Goal: Information Seeking & Learning: Learn about a topic

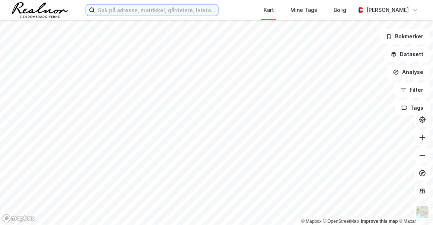
click at [136, 8] on input at bounding box center [156, 9] width 123 height 11
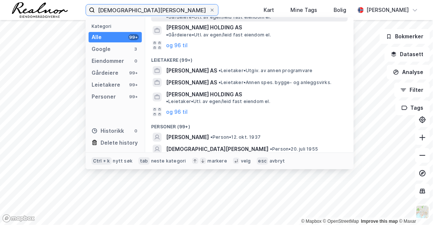
scroll to position [95, 0]
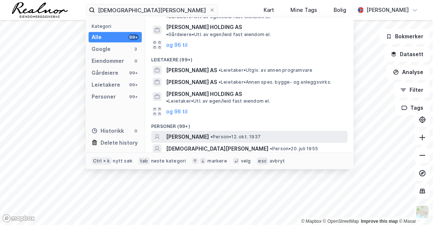
click at [209, 133] on span "[PERSON_NAME]" at bounding box center [187, 137] width 43 height 9
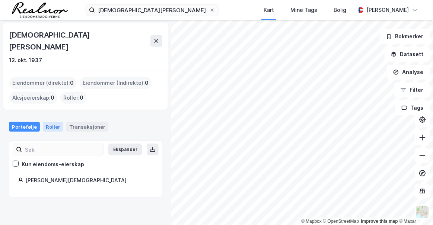
click at [45, 122] on div "Roller" at bounding box center [53, 127] width 20 height 10
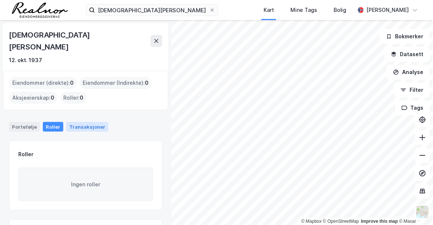
click at [72, 122] on div "Transaksjoner" at bounding box center [87, 127] width 42 height 10
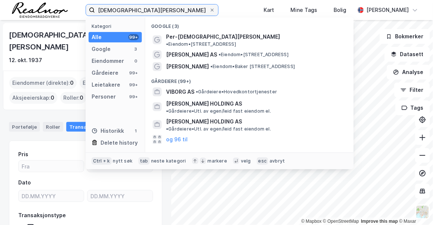
click at [135, 7] on input "[DEMOGRAPHIC_DATA][PERSON_NAME]" at bounding box center [152, 9] width 114 height 11
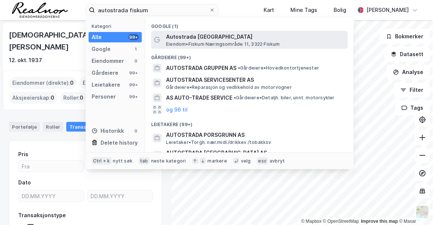
click at [201, 39] on span "Autostrada [GEOGRAPHIC_DATA]" at bounding box center [255, 36] width 179 height 9
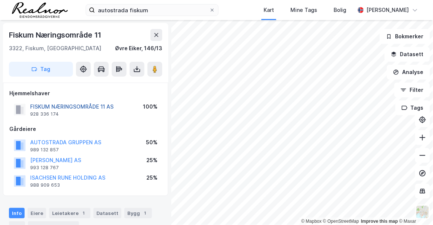
click at [0, 0] on button "FISKUM NÆRINGSOMRÅDE 11 AS" at bounding box center [0, 0] width 0 height 0
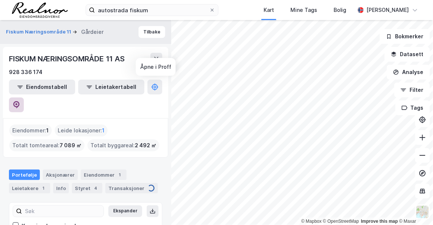
click at [18, 103] on icon at bounding box center [16, 104] width 2 height 2
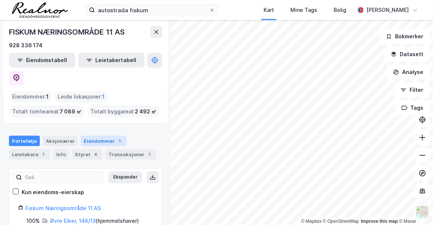
click at [82, 136] on div "Eiendommer 1" at bounding box center [104, 141] width 46 height 10
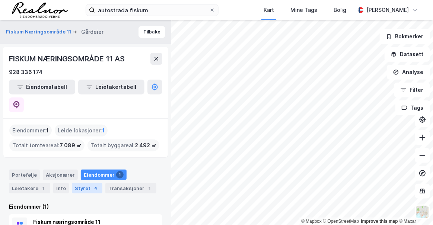
scroll to position [11, 0]
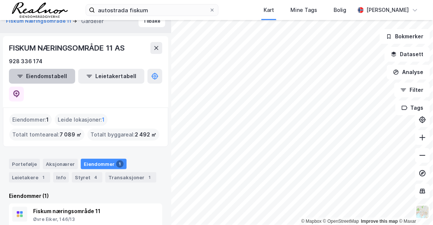
click at [32, 74] on button "Eiendomstabell" at bounding box center [42, 76] width 66 height 15
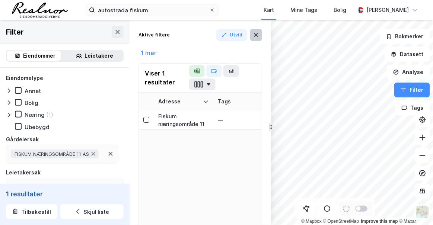
click at [259, 33] on icon at bounding box center [256, 35] width 6 height 6
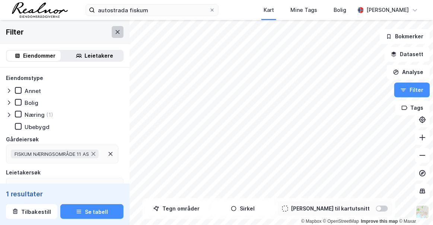
click at [116, 32] on icon at bounding box center [118, 32] width 4 height 4
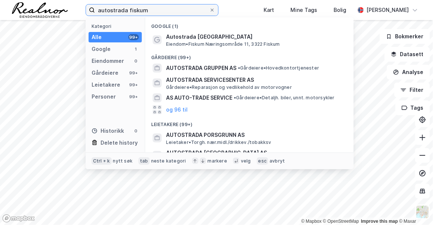
click at [137, 6] on input "autostrada fiskum" at bounding box center [152, 9] width 114 height 11
paste input "[PERSON_NAME] AS"
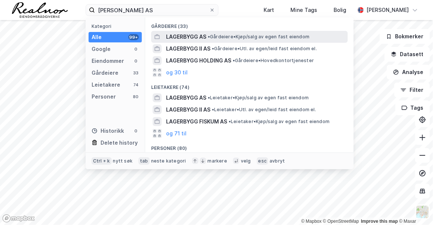
click at [219, 38] on span "• Gårdeiere • Kjøp/salg av egen fast eiendom" at bounding box center [259, 37] width 102 height 6
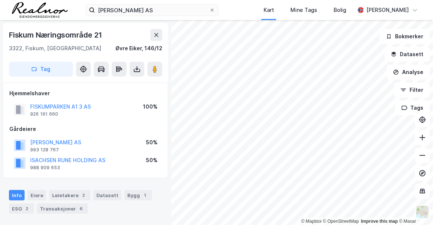
scroll to position [3, 0]
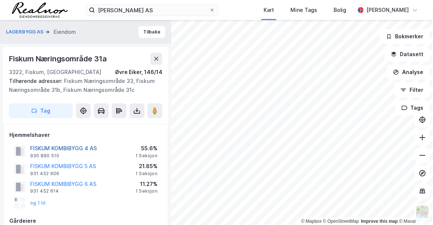
click at [0, 0] on button "FISKUM KOMBIBYGG 4 AS" at bounding box center [0, 0] width 0 height 0
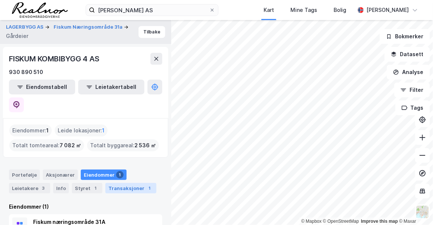
scroll to position [11, 0]
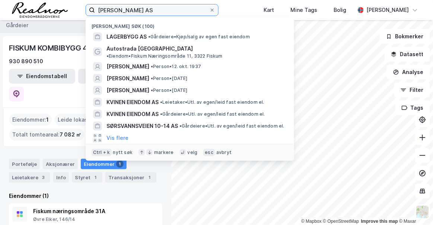
click at [111, 10] on input "[PERSON_NAME] AS" at bounding box center [152, 9] width 114 height 11
paste input "Autostrada Gruppen"
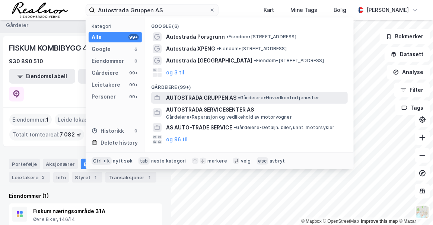
click at [263, 100] on span "• Gårdeiere • Hovedkontortjenester" at bounding box center [278, 98] width 81 height 6
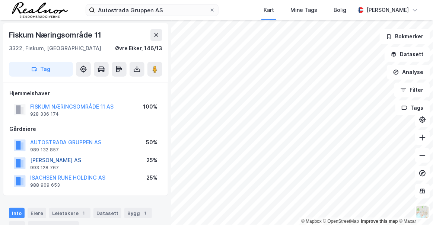
click at [0, 0] on button "[PERSON_NAME] AS" at bounding box center [0, 0] width 0 height 0
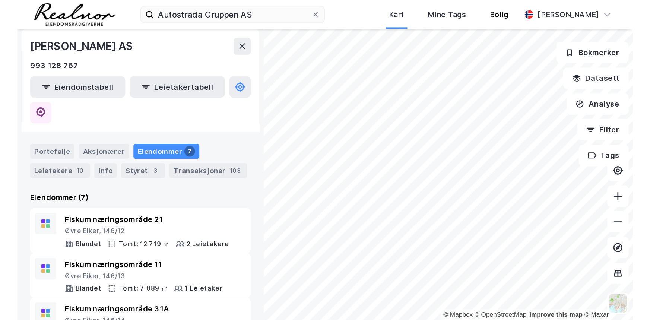
scroll to position [85, 0]
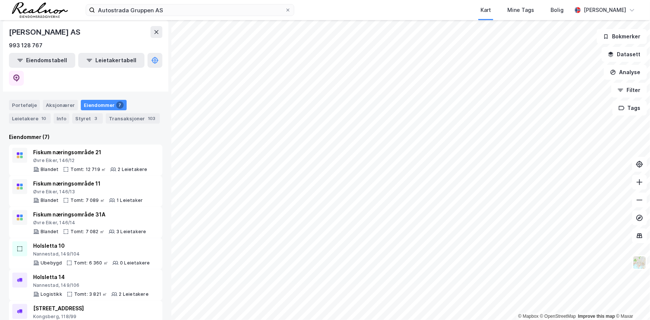
click at [102, 100] on div "Eiendommer 7" at bounding box center [104, 105] width 46 height 10
drag, startPoint x: 59, startPoint y: 88, endPoint x: 87, endPoint y: 89, distance: 27.9
click at [59, 100] on div "Aksjonærer" at bounding box center [60, 105] width 35 height 10
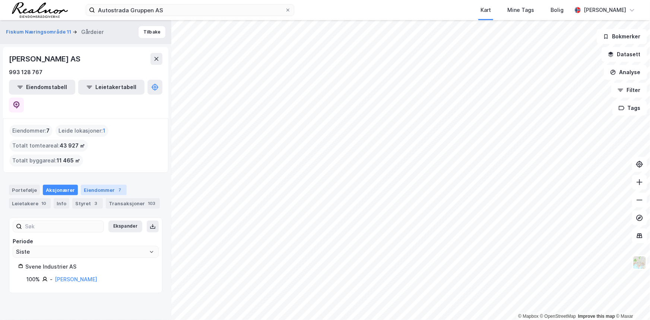
click at [99, 185] on div "Eiendommer 7" at bounding box center [104, 190] width 46 height 10
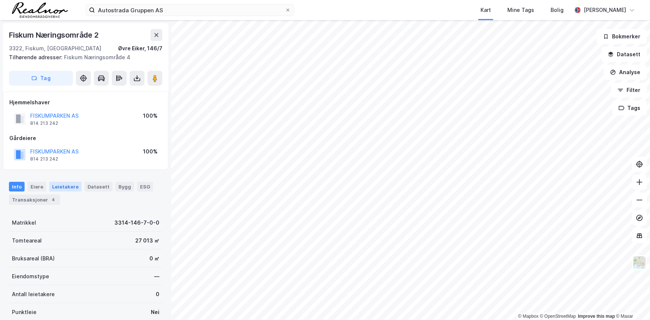
click at [60, 187] on div "Leietakere" at bounding box center [65, 187] width 32 height 10
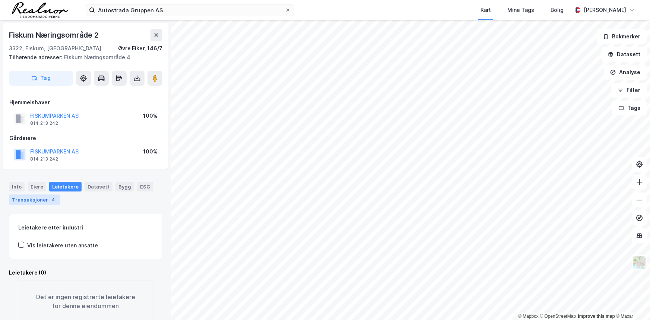
click at [38, 196] on div "Transaksjoner 4" at bounding box center [34, 200] width 51 height 10
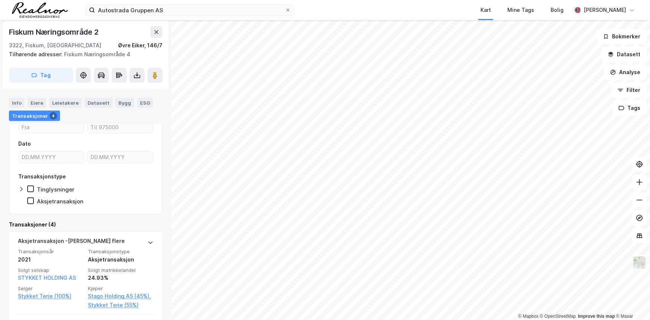
scroll to position [135, 0]
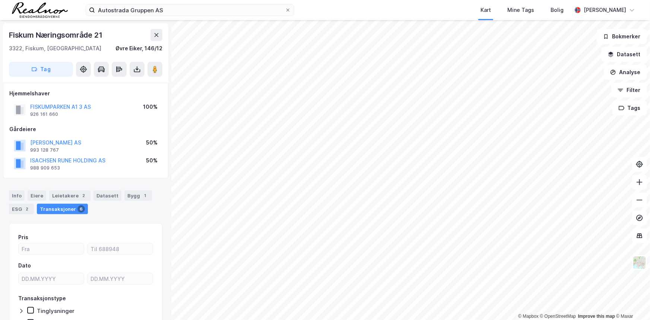
scroll to position [42, 0]
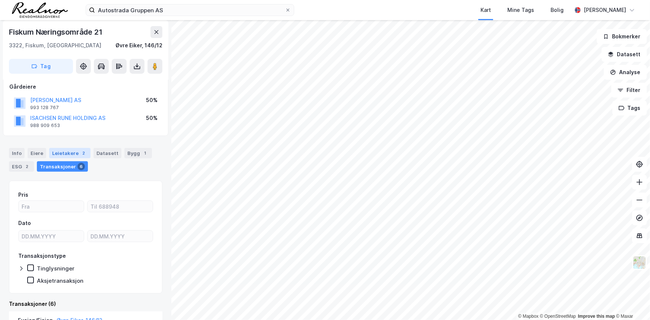
click at [77, 156] on div "Leietakere 2" at bounding box center [69, 153] width 41 height 10
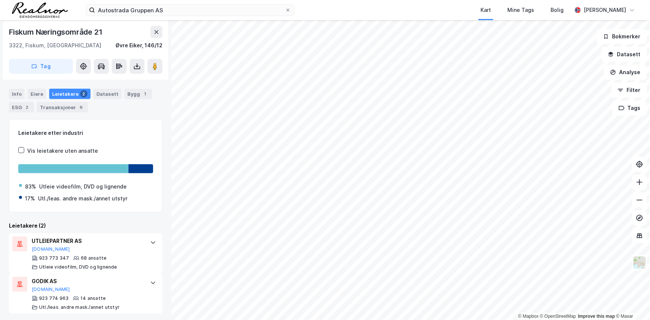
scroll to position [106, 0]
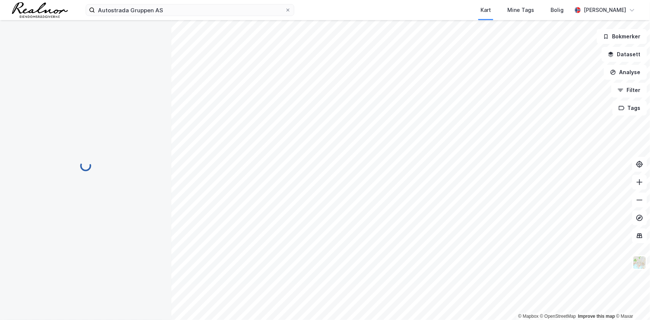
scroll to position [32, 0]
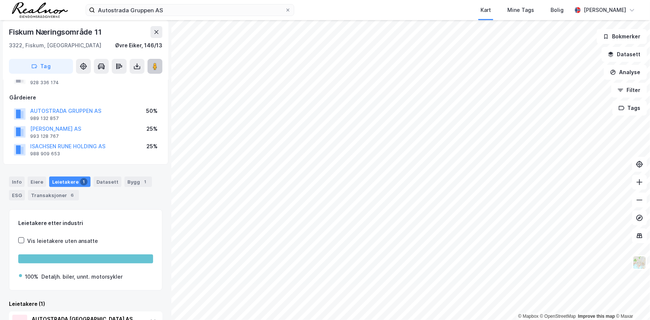
click at [155, 67] on image at bounding box center [155, 66] width 4 height 7
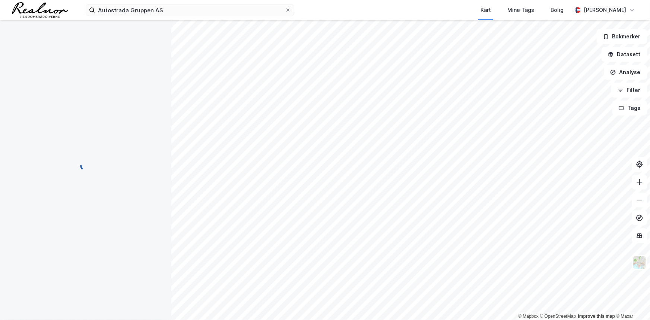
scroll to position [32, 0]
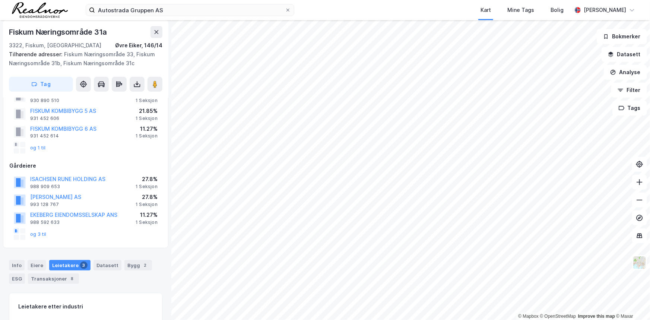
scroll to position [26, 0]
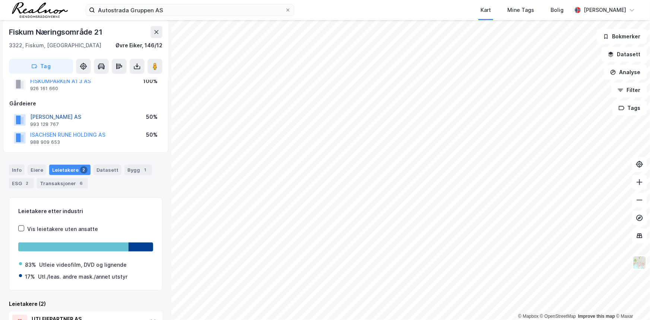
click at [0, 0] on button "[PERSON_NAME] AS" at bounding box center [0, 0] width 0 height 0
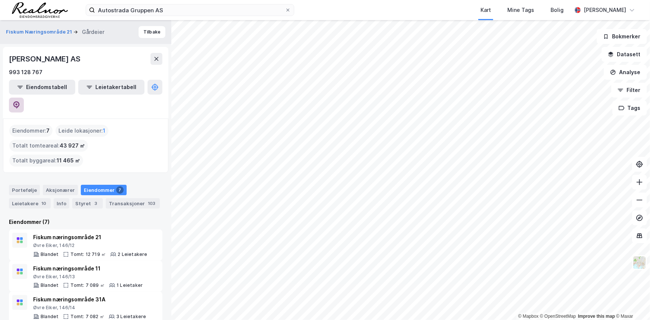
click at [20, 101] on icon at bounding box center [16, 104] width 6 height 7
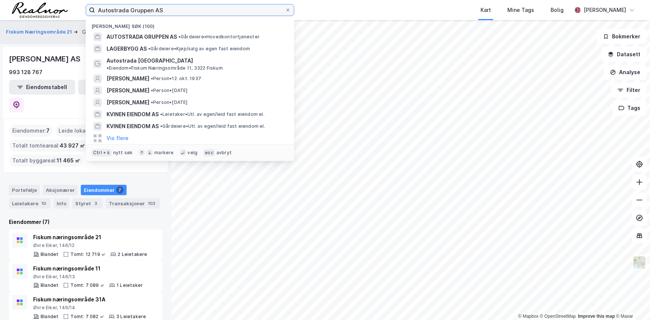
click at [203, 4] on input "Autostrada Gruppen AS" at bounding box center [190, 9] width 190 height 11
paste input "[PERSON_NAME] HOLDING"
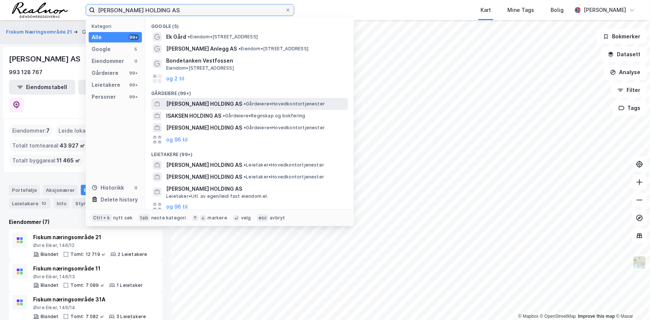
type input "[PERSON_NAME] HOLDING AS"
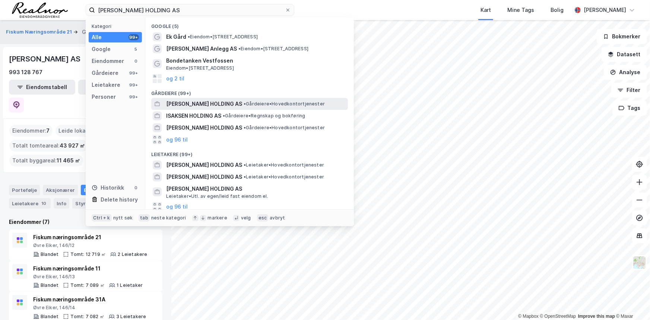
click at [251, 106] on span "• Gårdeiere • Hovedkontortjenester" at bounding box center [284, 104] width 81 height 6
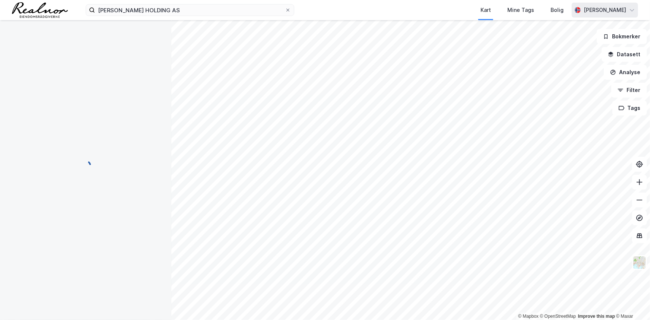
scroll to position [26, 0]
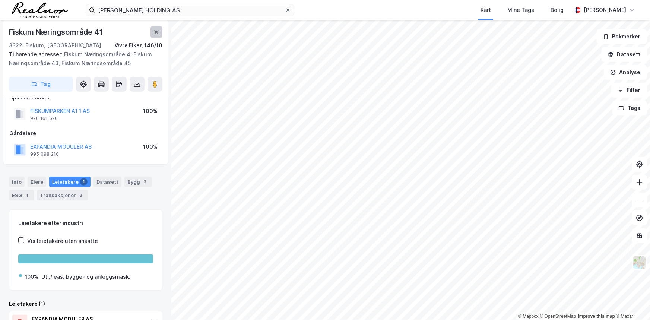
click at [158, 31] on icon at bounding box center [157, 32] width 6 height 6
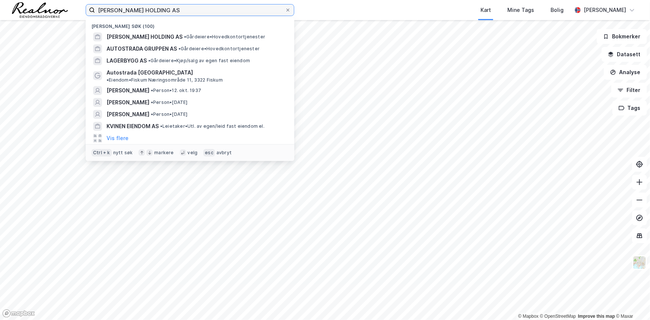
click at [183, 7] on input "[PERSON_NAME] HOLDING AS" at bounding box center [190, 9] width 190 height 11
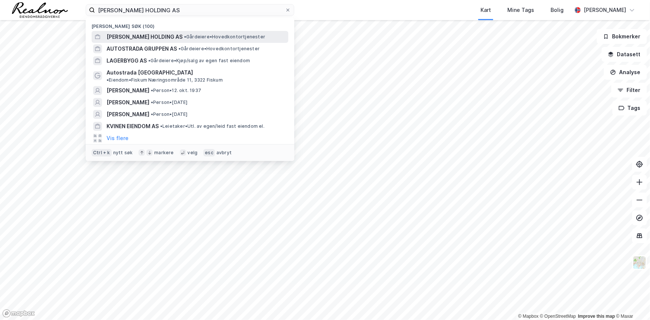
click at [168, 37] on span "[PERSON_NAME] HOLDING AS" at bounding box center [145, 36] width 76 height 9
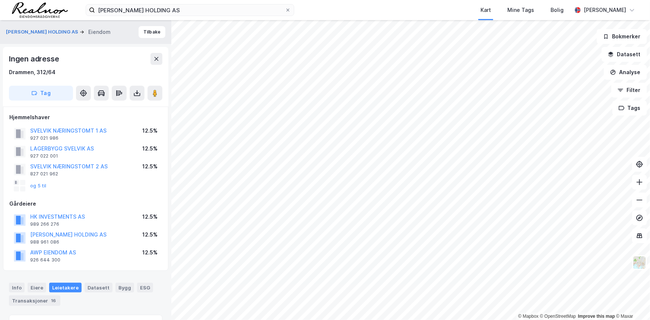
scroll to position [14, 0]
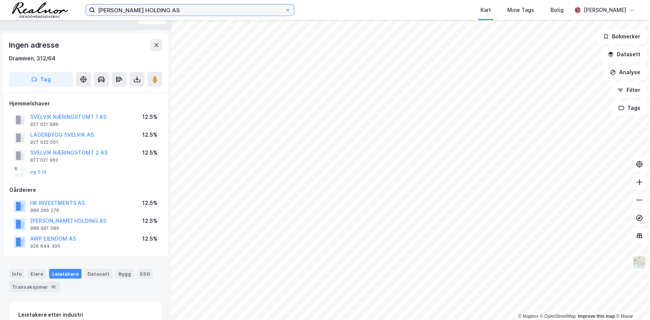
click at [188, 9] on input "[PERSON_NAME] HOLDING AS" at bounding box center [190, 9] width 190 height 11
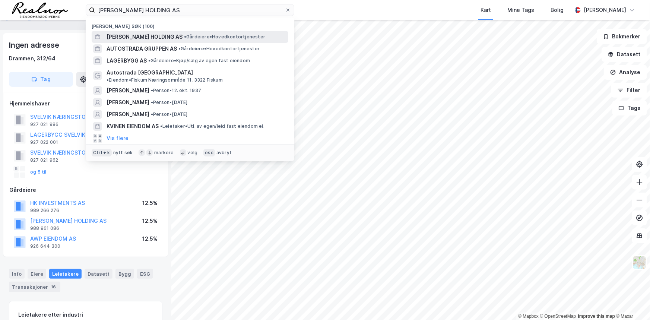
click at [159, 39] on span "[PERSON_NAME] HOLDING AS" at bounding box center [145, 36] width 76 height 9
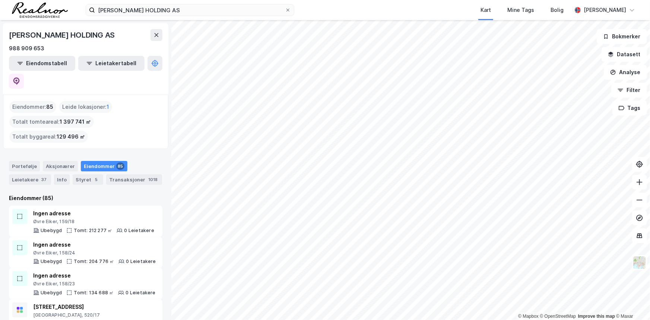
click at [433, 225] on html "[PERSON_NAME] HOLDING AS Kart Mine Tags Bolig [PERSON_NAME] © Mapbox © OpenStre…" at bounding box center [325, 160] width 650 height 320
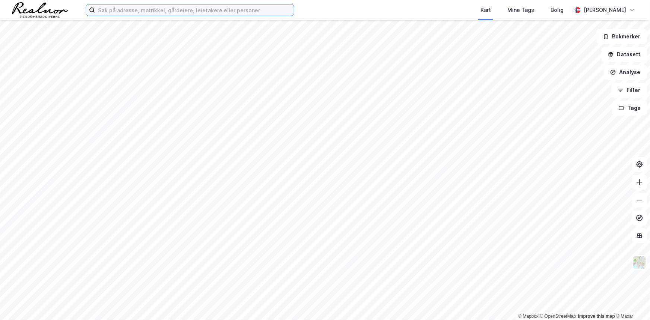
click at [188, 10] on input at bounding box center [194, 9] width 199 height 11
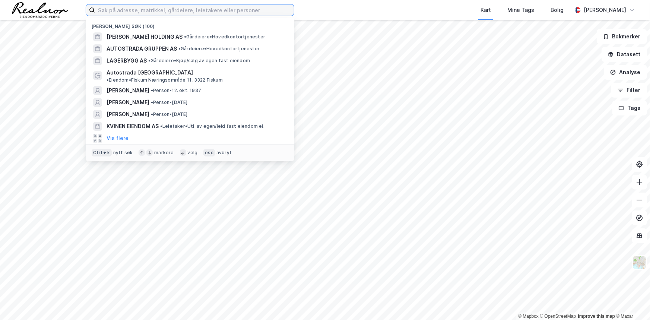
paste input "Kalbakken Utvikling AS - Org.nr. 925 757 799 - Oslo"
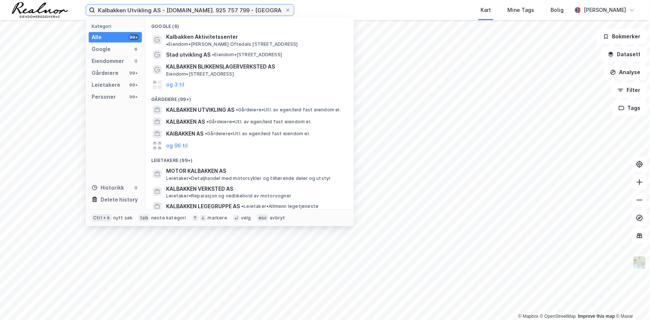
drag, startPoint x: 235, startPoint y: 11, endPoint x: 158, endPoint y: 15, distance: 76.9
click at [158, 15] on input "Kalbakken Utvikling AS - Org.nr. 925 757 799 - Oslo" at bounding box center [190, 9] width 190 height 11
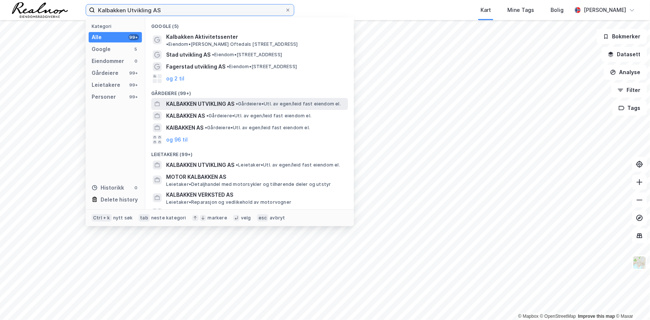
type input "Kalbakken Utvikling AS"
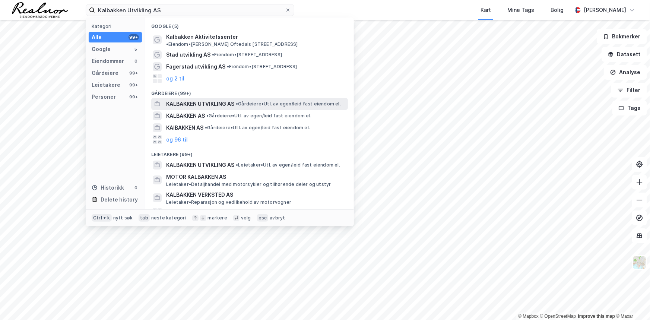
click at [222, 99] on span "KALBAKKEN UTVIKLING AS" at bounding box center [200, 103] width 68 height 9
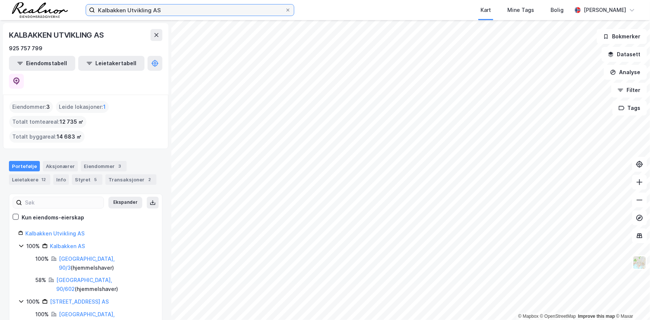
click at [214, 10] on input "Kalbakken Utvikling AS" at bounding box center [190, 9] width 190 height 11
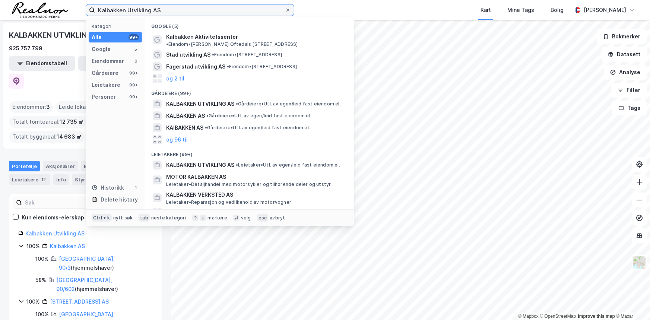
click at [214, 10] on input "Kalbakken Utvikling AS" at bounding box center [190, 9] width 190 height 11
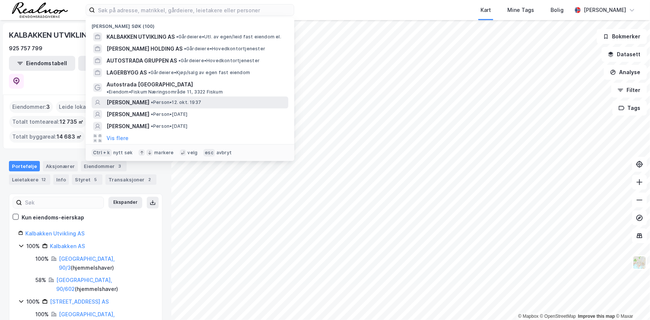
click at [156, 98] on div "CHRISTEN WIBORG • Person • 12. okt. 1937" at bounding box center [197, 102] width 180 height 9
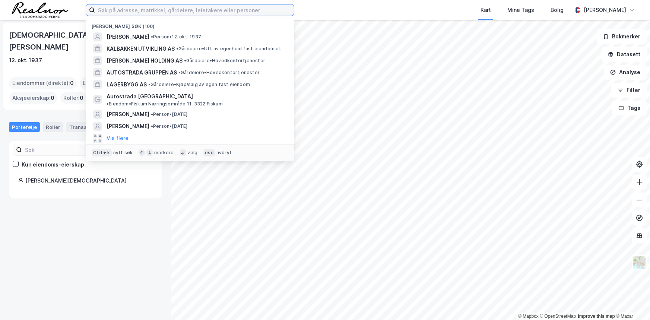
click at [191, 15] on input at bounding box center [194, 9] width 199 height 11
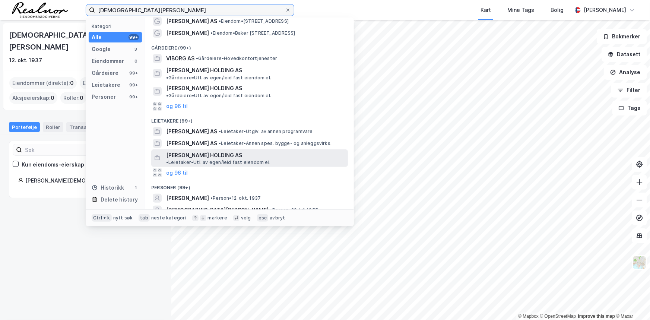
scroll to position [65, 0]
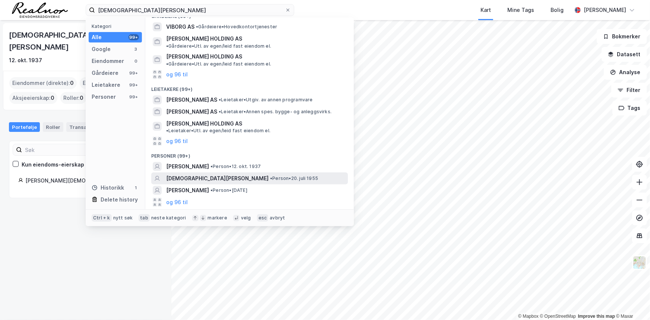
click at [270, 176] on span "• Person • 20. juli 1955" at bounding box center [294, 179] width 48 height 6
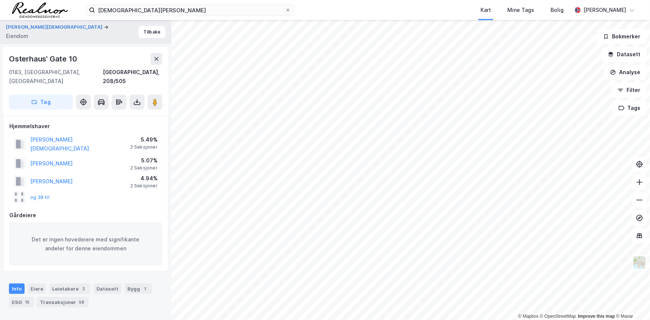
click at [399, 161] on div "© Mapbox © OpenStreetMap Improve this map © Maxar WIKBORG CHRISTEN Eiendom Tilb…" at bounding box center [325, 170] width 650 height 300
click at [0, 0] on button "og 38 til" at bounding box center [0, 0] width 0 height 0
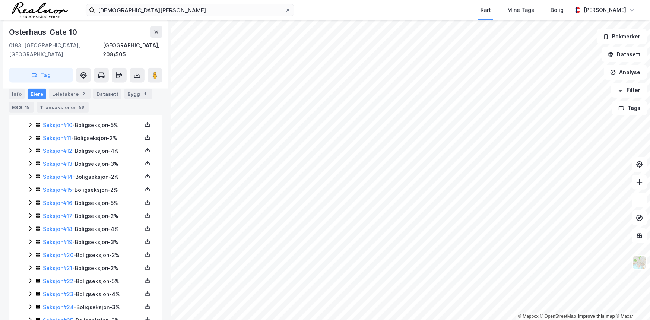
scroll to position [372, 0]
click at [29, 212] on icon at bounding box center [30, 215] width 6 height 6
click at [28, 199] on icon at bounding box center [30, 202] width 6 height 6
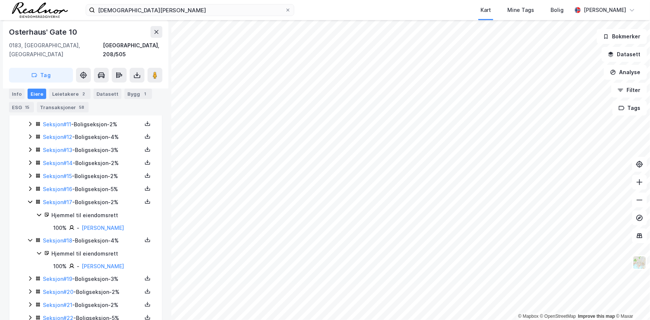
click at [30, 186] on icon at bounding box center [30, 189] width 6 height 6
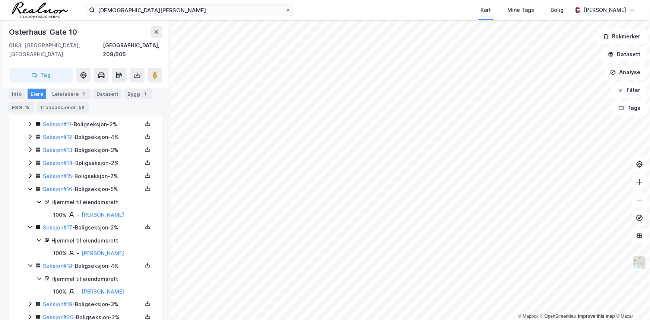
click at [29, 173] on icon at bounding box center [30, 176] width 6 height 6
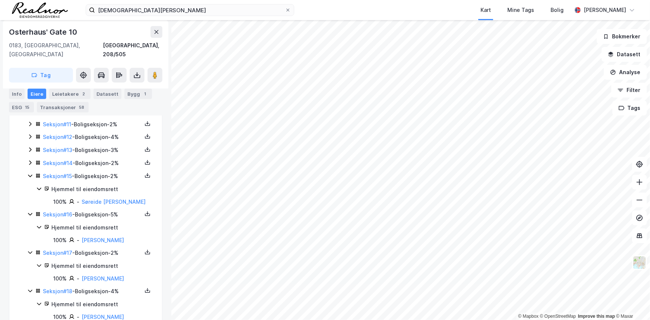
click at [29, 160] on icon at bounding box center [30, 163] width 6 height 6
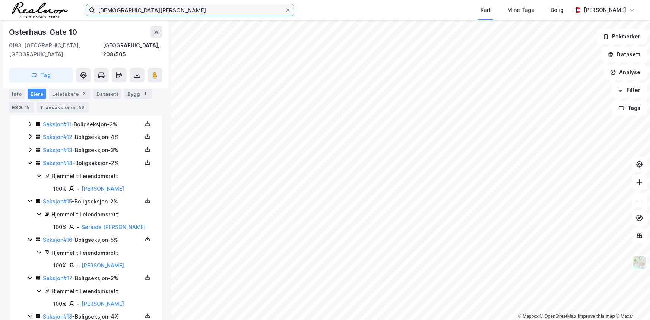
click at [183, 10] on input "[DEMOGRAPHIC_DATA][PERSON_NAME]" at bounding box center [190, 9] width 190 height 11
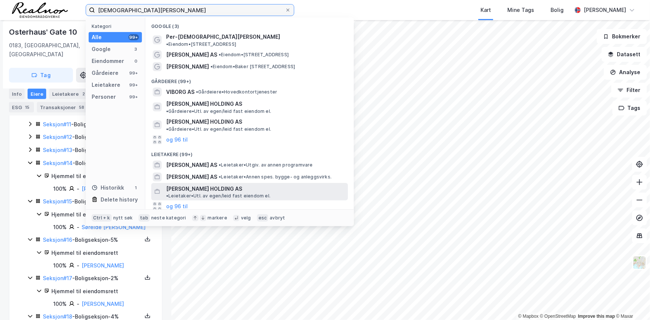
scroll to position [34, 0]
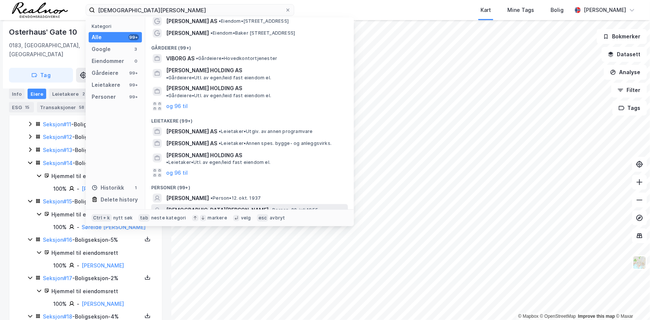
click at [270, 207] on span "•" at bounding box center [271, 210] width 2 height 6
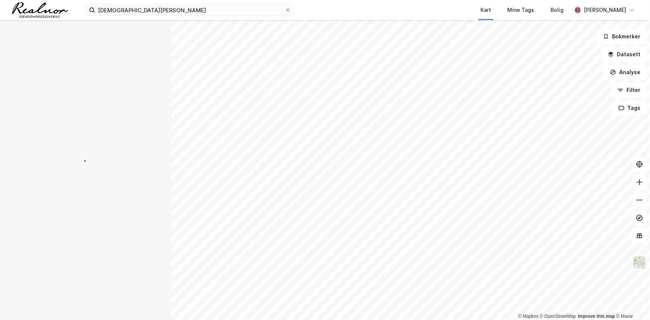
scroll to position [372, 0]
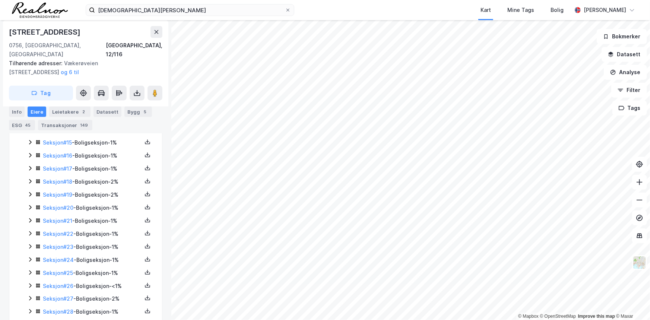
click at [28, 192] on icon at bounding box center [30, 195] width 6 height 6
click at [29, 179] on icon at bounding box center [30, 181] width 2 height 4
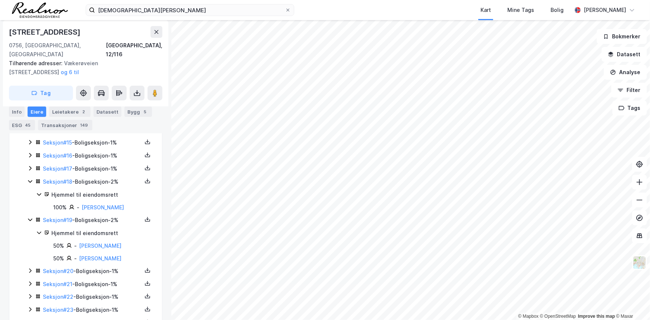
click at [30, 165] on icon at bounding box center [30, 168] width 6 height 6
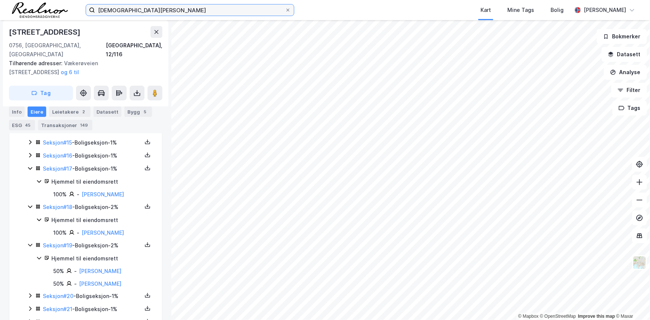
click at [154, 9] on input "[DEMOGRAPHIC_DATA][PERSON_NAME]" at bounding box center [190, 9] width 190 height 11
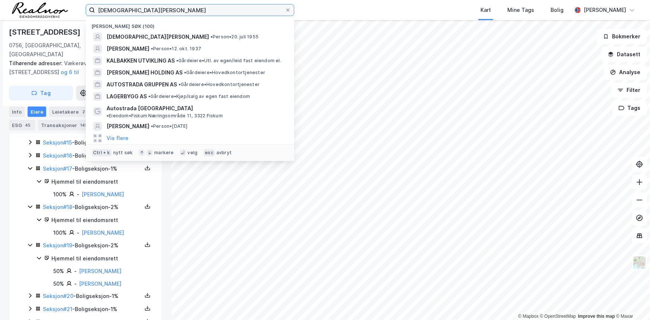
drag, startPoint x: 155, startPoint y: 11, endPoint x: 81, endPoint y: 9, distance: 74.2
click at [81, 9] on div "christen wiborg Nylige søk (100) CHRISTEN WIKBORG • Person • 20. juli 1955 CHRI…" at bounding box center [325, 10] width 650 height 20
paste input "Borgwik AS"
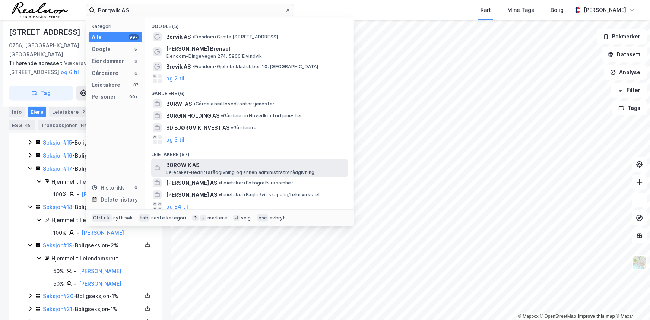
click at [220, 165] on span "BORGWIK AS" at bounding box center [255, 165] width 179 height 9
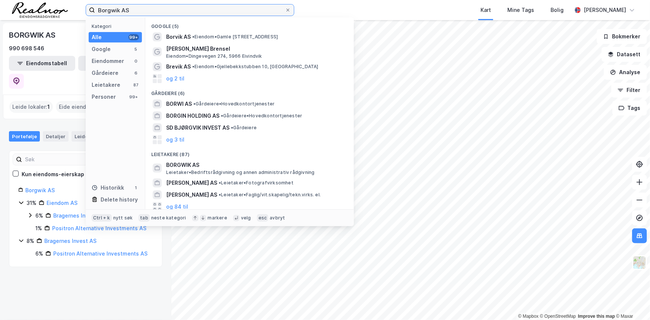
click at [235, 11] on input "Borgwik AS" at bounding box center [190, 9] width 190 height 11
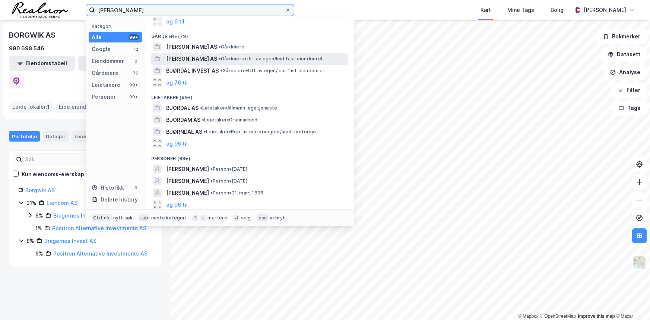
scroll to position [52, 0]
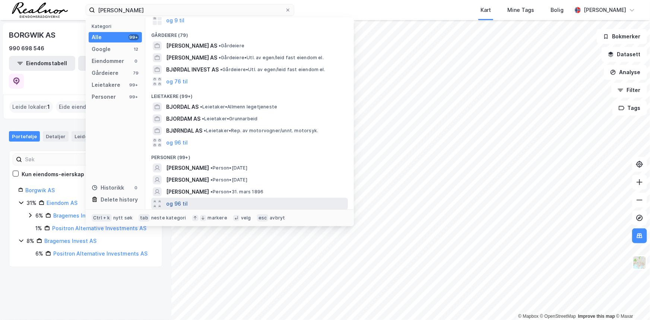
click at [181, 205] on button "og 96 til" at bounding box center [177, 203] width 22 height 9
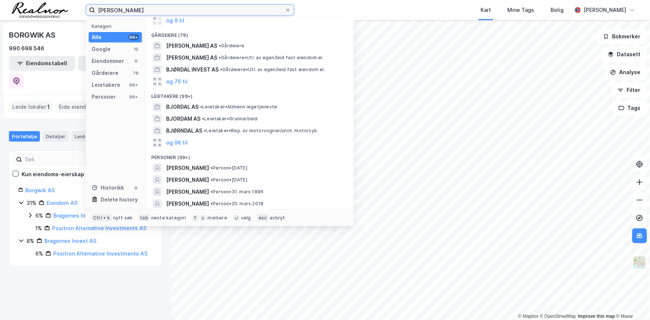
drag, startPoint x: 155, startPoint y: 11, endPoint x: 71, endPoint y: 8, distance: 84.6
click at [71, 8] on div "caroline bjørdal Kategori Alle 99+ Google 12 Eiendommer 0 Gårdeiere 79 Leietake…" at bounding box center [325, 10] width 650 height 20
paste input "Caroline Skogeng Bjørdal - 3 roller i norsk næringsliv"
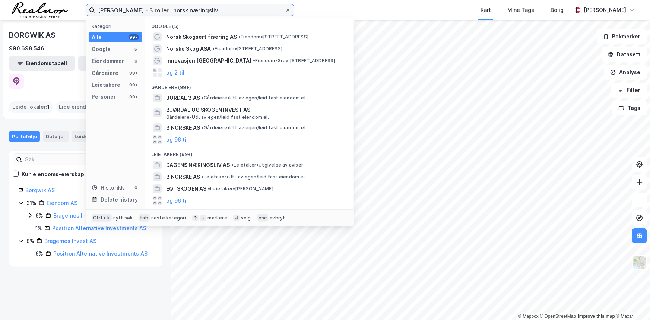
drag, startPoint x: 265, startPoint y: 10, endPoint x: 164, endPoint y: 11, distance: 101.0
click at [164, 11] on input "Caroline Skogeng Bjørdal - 3 roller i norsk næringsliv" at bounding box center [190, 9] width 190 height 11
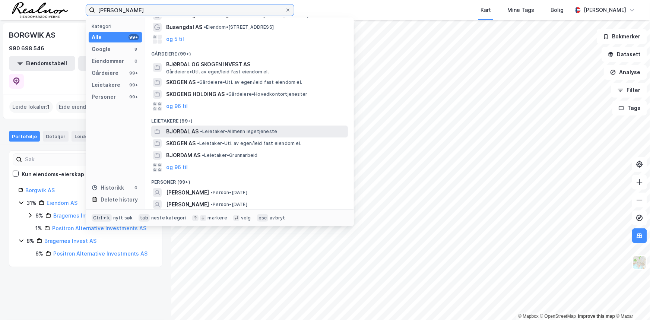
scroll to position [67, 0]
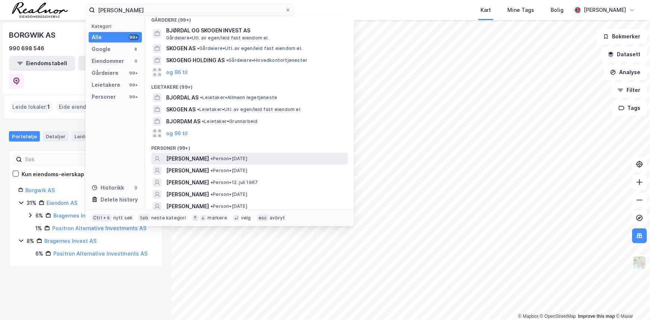
click at [209, 159] on span "CAROLINE SKOGENG BJØRDAL" at bounding box center [187, 158] width 43 height 9
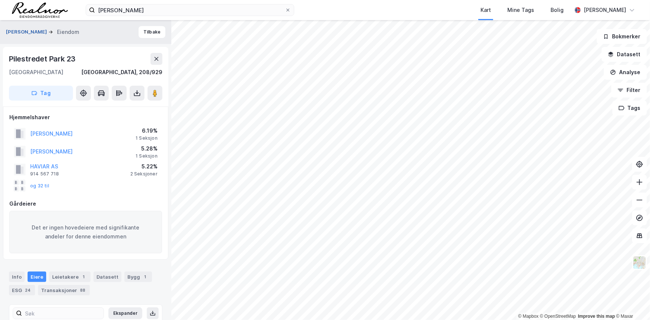
click at [48, 33] on button "BJØRDAL CAROLINE SKOGENG" at bounding box center [27, 31] width 42 height 7
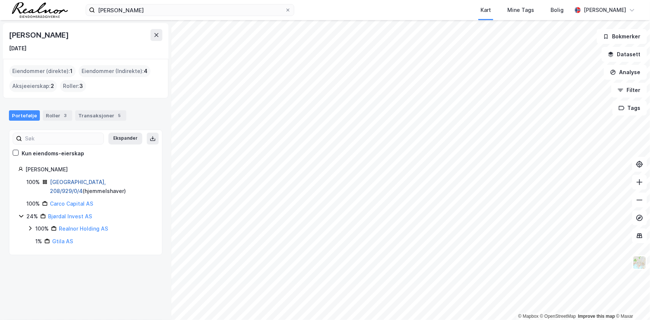
click at [75, 181] on link "Oslo, 208/929/0/4" at bounding box center [78, 186] width 56 height 15
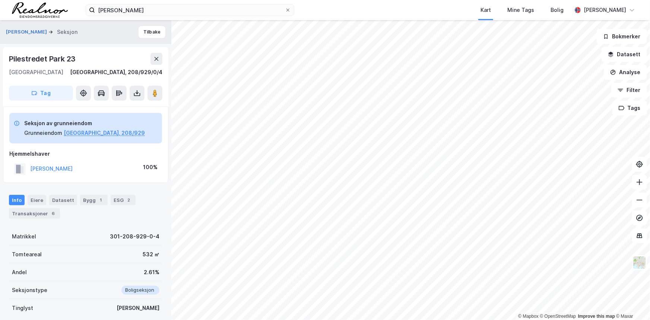
scroll to position [53, 0]
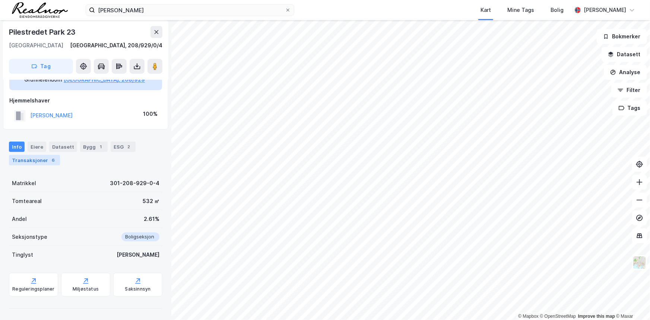
click at [36, 156] on div "Transaksjoner 6" at bounding box center [34, 160] width 51 height 10
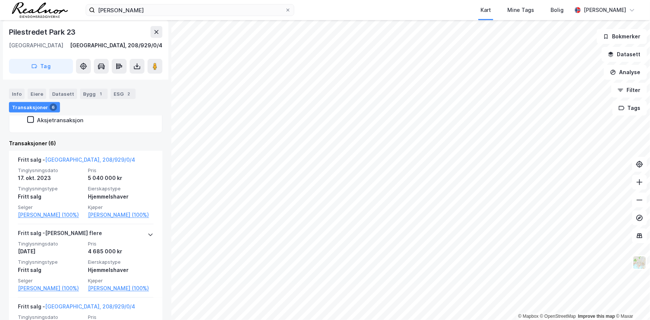
scroll to position [223, 0]
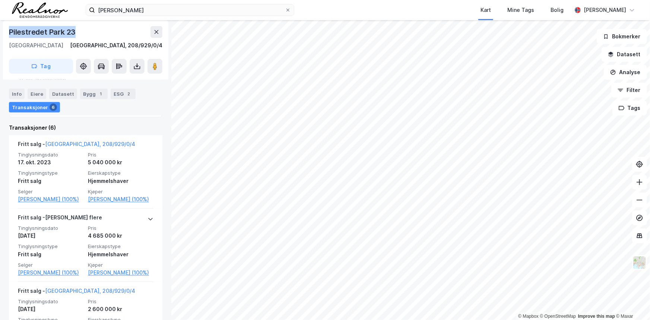
drag, startPoint x: 10, startPoint y: 31, endPoint x: 80, endPoint y: 33, distance: 70.4
click at [80, 33] on div "Pilestredet Park 23" at bounding box center [86, 32] width 154 height 12
copy div "Pilestredet Park 23"
click at [192, 10] on input "Caroline Skogeng Bjørdal" at bounding box center [190, 9] width 190 height 11
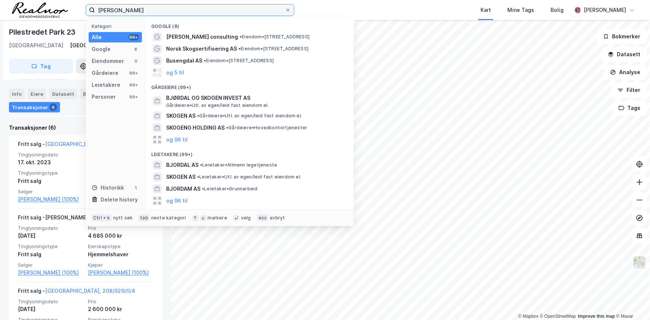
click at [192, 10] on input "Caroline Skogeng Bjørdal" at bounding box center [190, 9] width 190 height 11
paste input "Pilestredet Park 23"
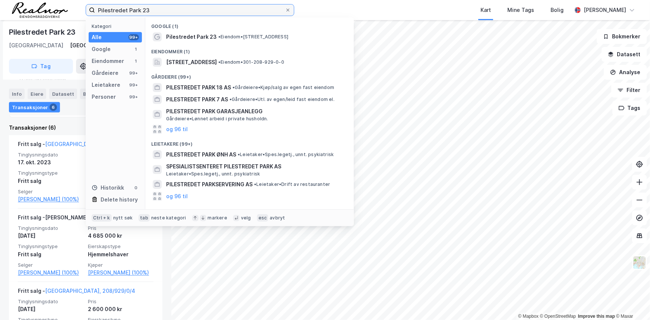
drag, startPoint x: 171, startPoint y: 12, endPoint x: 16, endPoint y: 12, distance: 154.6
click at [14, 12] on div "Pilestredet Park 23 Kategori Alle 99+ Google 1 Eiendommer 1 Gårdeiere 99+ Leiet…" at bounding box center [325, 10] width 650 height 20
paste input "Borgwik AS"
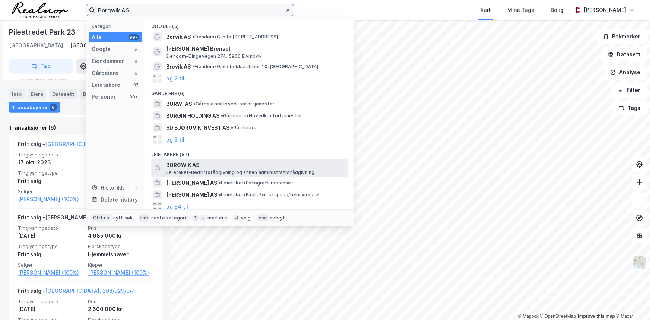
type input "Borgwik AS"
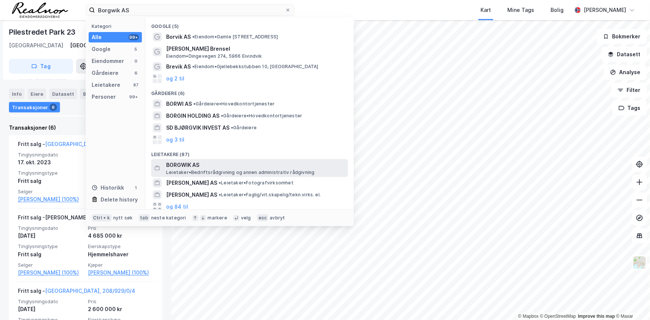
click at [193, 170] on span "Leietaker • Bedriftsrådgivning og annen administrativ rådgivning" at bounding box center [240, 173] width 148 height 6
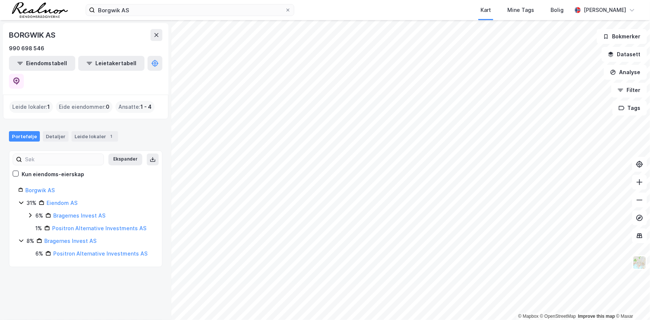
click at [22, 200] on icon at bounding box center [21, 203] width 6 height 6
click at [75, 238] on link "Bragernes Invest AS" at bounding box center [70, 241] width 52 height 6
